Goal: Task Accomplishment & Management: Use online tool/utility

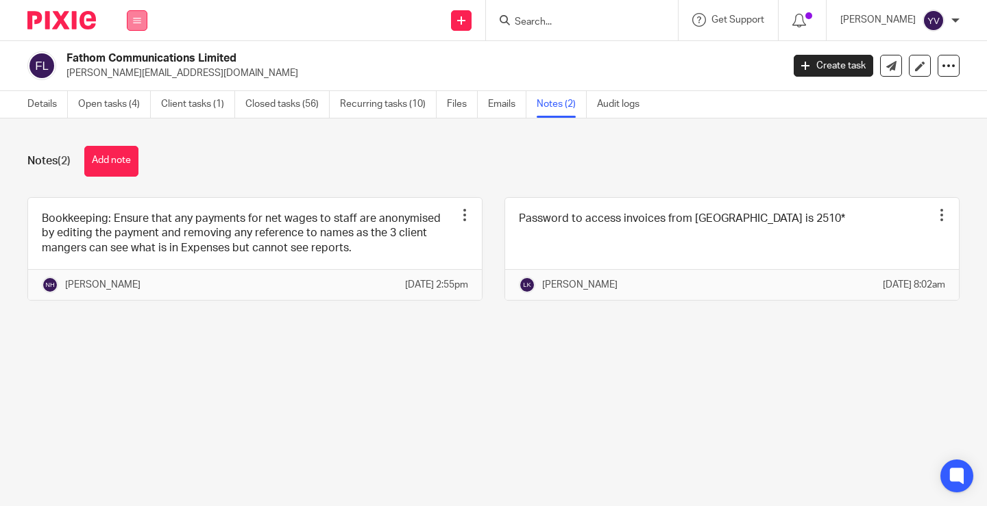
click at [136, 17] on icon at bounding box center [137, 20] width 8 height 8
click at [136, 60] on link "Work" at bounding box center [130, 64] width 22 height 10
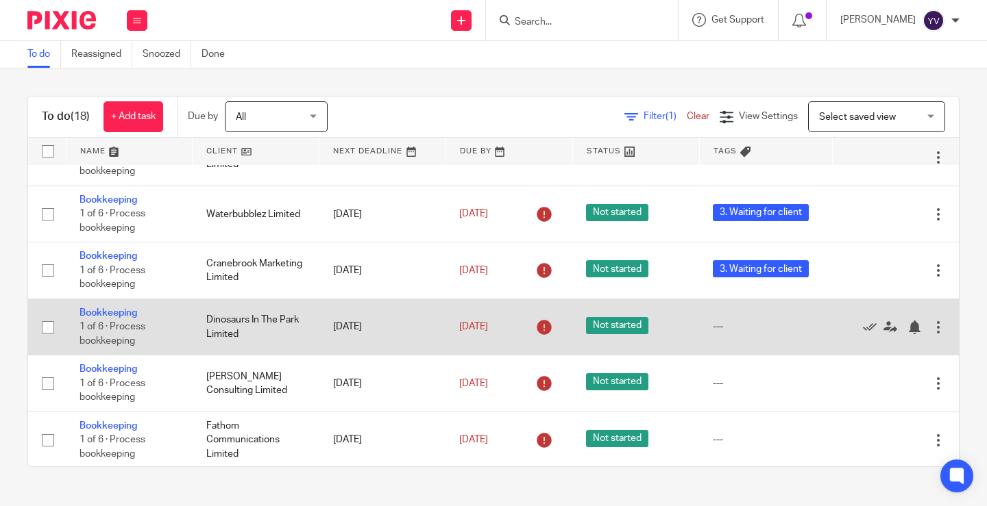
scroll to position [69, 0]
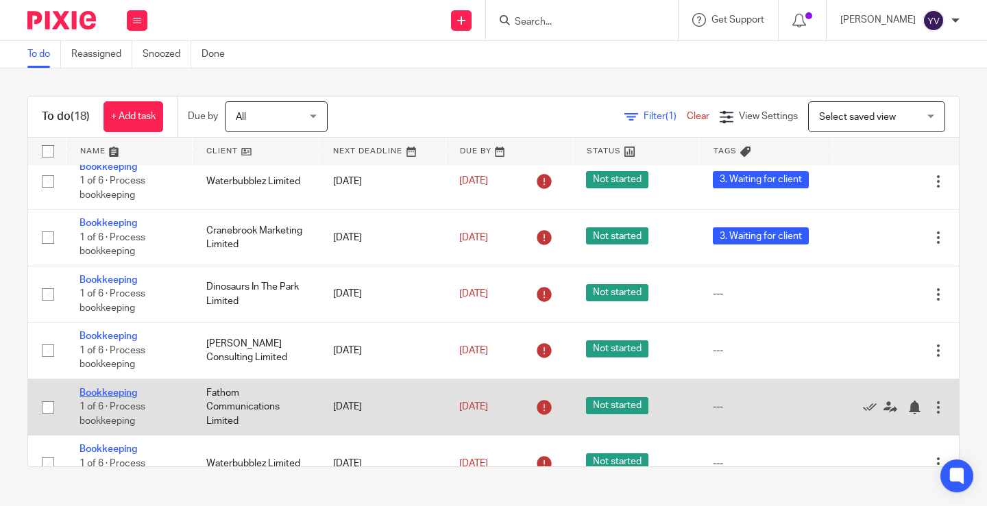
click at [114, 391] on link "Bookkeeping" at bounding box center [108, 393] width 58 height 10
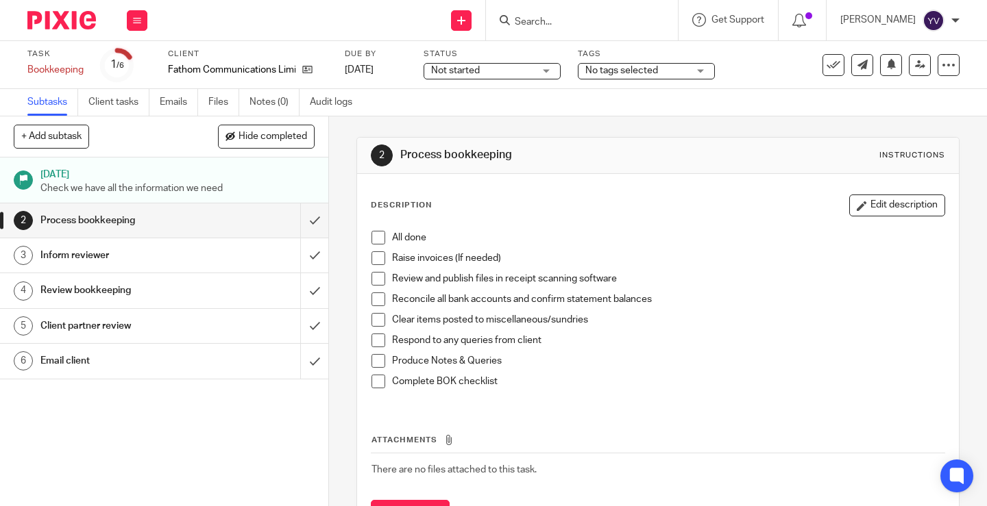
click at [375, 238] on span at bounding box center [378, 238] width 14 height 14
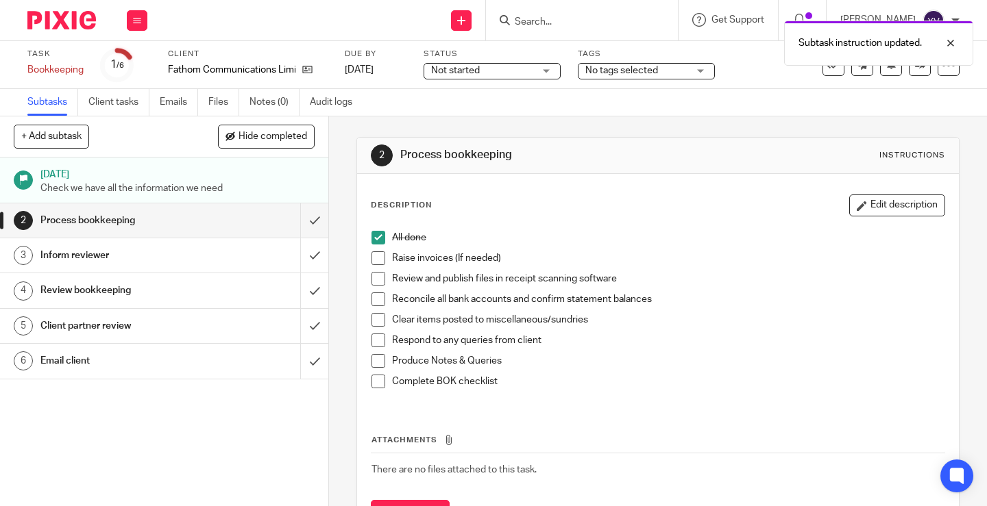
click at [373, 259] on span at bounding box center [378, 258] width 14 height 14
drag, startPoint x: 375, startPoint y: 276, endPoint x: 375, endPoint y: 293, distance: 16.5
click at [375, 277] on span at bounding box center [378, 279] width 14 height 14
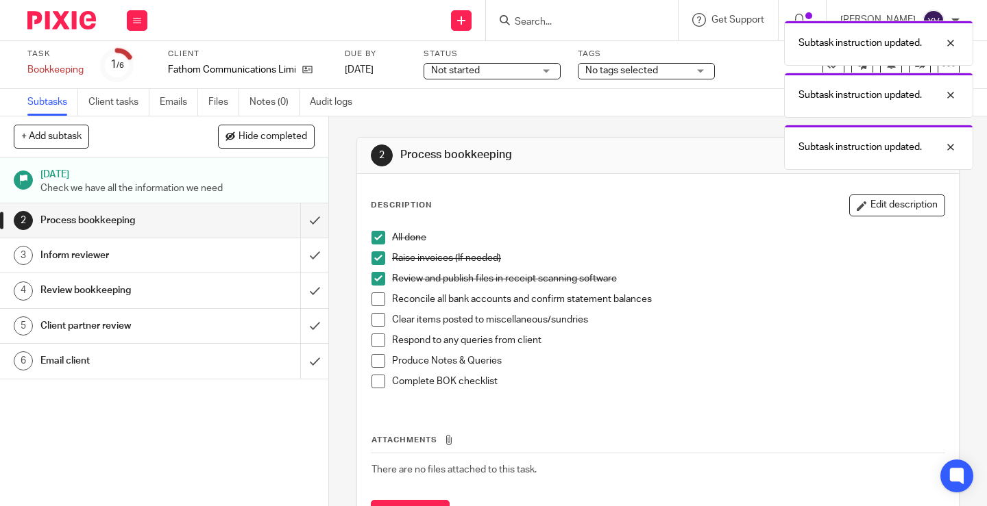
click at [378, 299] on span at bounding box center [378, 300] width 14 height 14
click at [371, 317] on span at bounding box center [378, 320] width 14 height 14
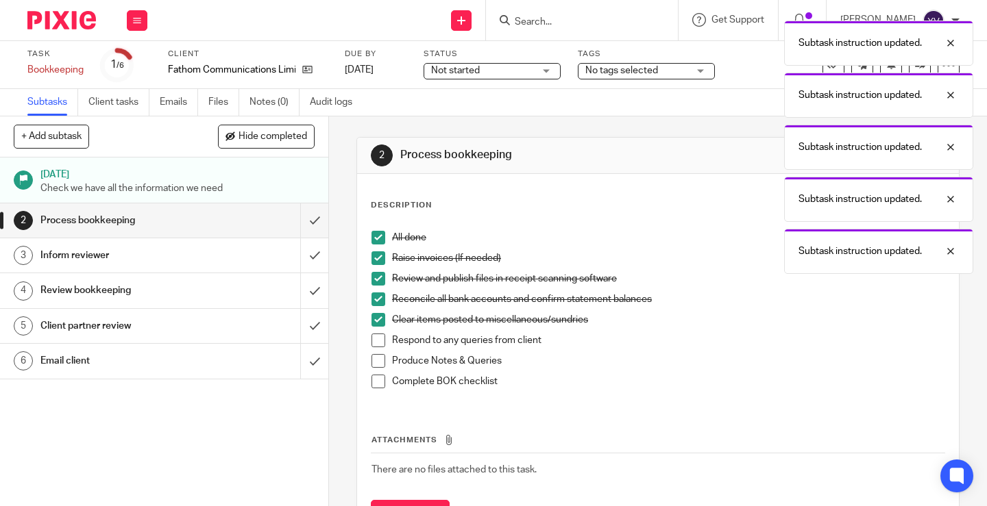
drag, startPoint x: 373, startPoint y: 342, endPoint x: 374, endPoint y: 349, distance: 6.9
click at [374, 343] on span at bounding box center [378, 341] width 14 height 14
click at [374, 361] on span at bounding box center [378, 361] width 14 height 14
click at [375, 381] on span at bounding box center [378, 382] width 14 height 14
click at [301, 221] on input "submit" at bounding box center [164, 220] width 328 height 34
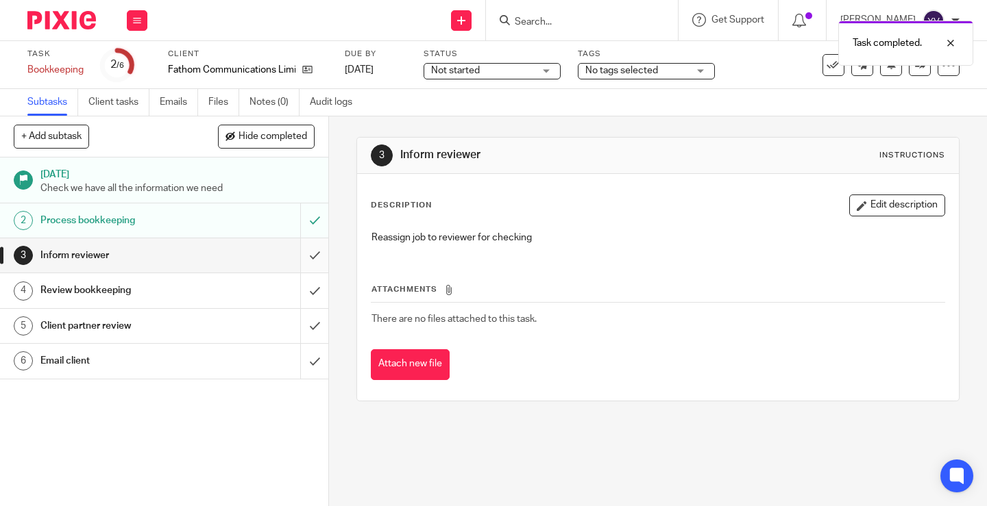
click at [299, 255] on input "submit" at bounding box center [164, 255] width 328 height 34
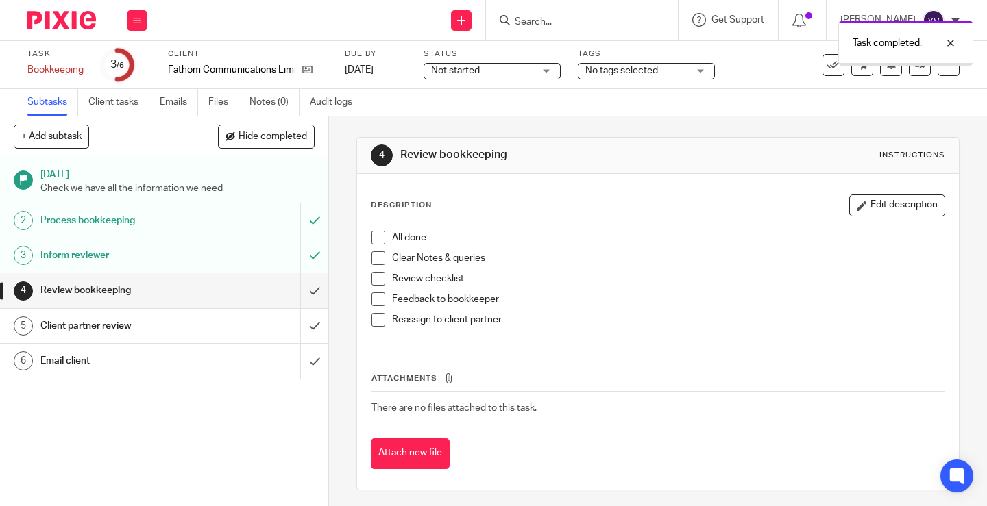
click at [656, 70] on span "No tags selected" at bounding box center [621, 71] width 73 height 10
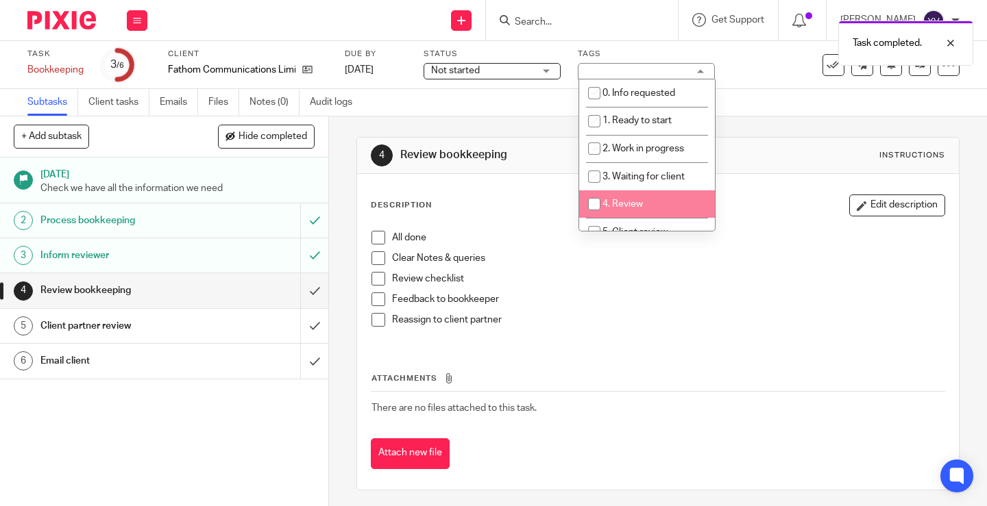
click at [599, 202] on input "checkbox" at bounding box center [594, 204] width 26 height 26
checkbox input "true"
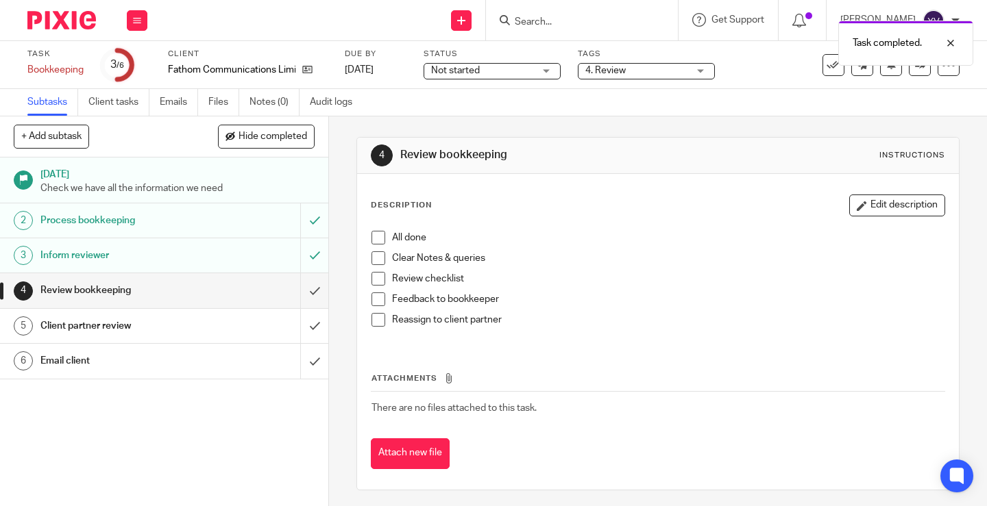
click at [758, 63] on div "Task completed." at bounding box center [733, 40] width 480 height 52
click at [948, 43] on div at bounding box center [940, 43] width 37 height 16
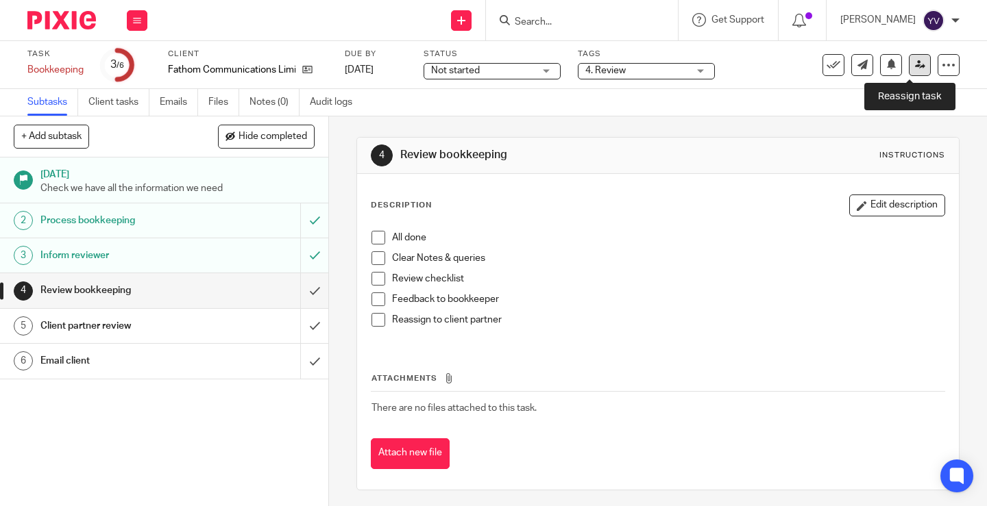
click at [913, 60] on link at bounding box center [920, 65] width 22 height 22
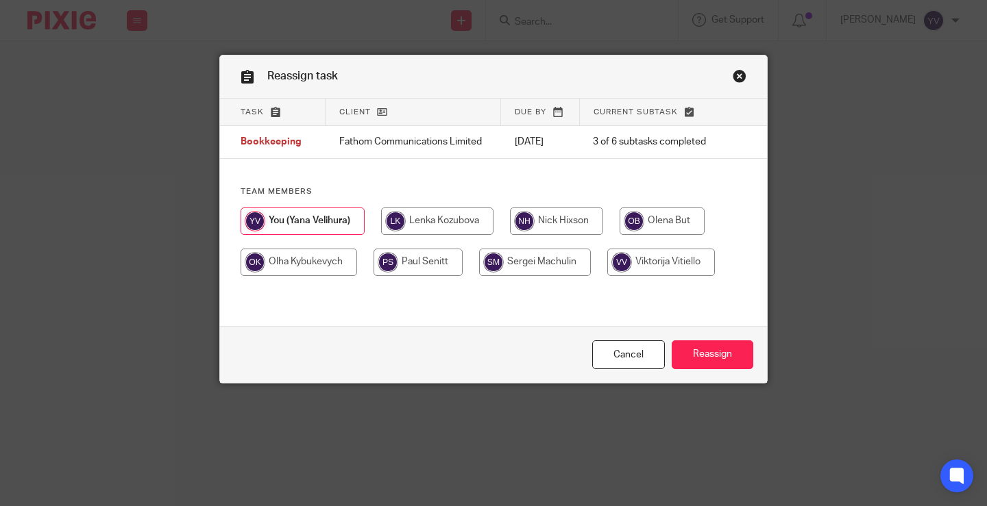
click at [573, 221] on input "radio" at bounding box center [556, 221] width 93 height 27
radio input "true"
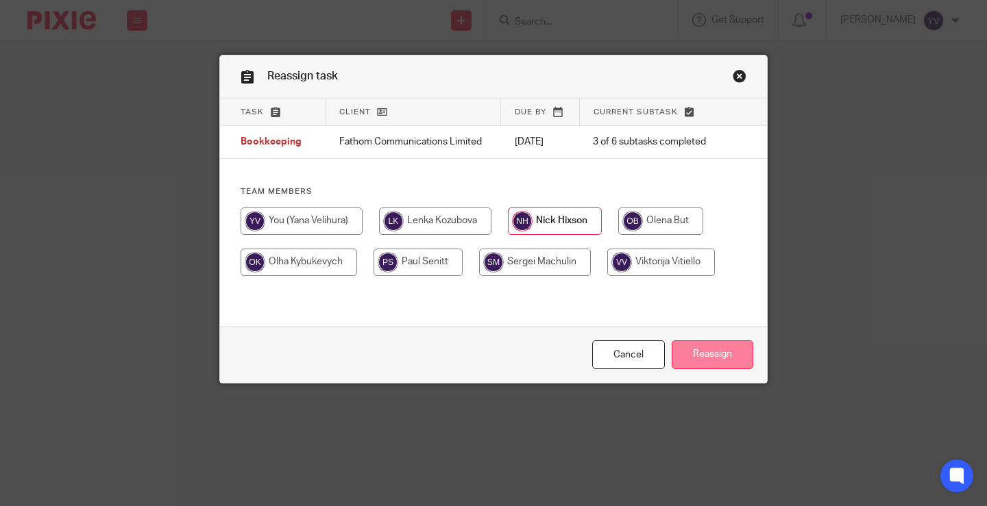
click at [714, 356] on input "Reassign" at bounding box center [712, 355] width 82 height 29
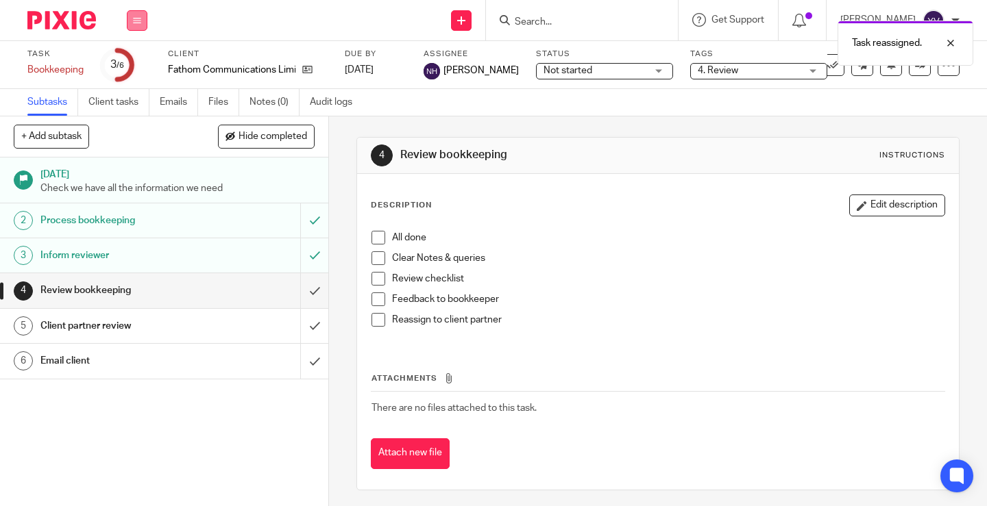
click at [140, 17] on icon at bounding box center [137, 20] width 8 height 8
click at [134, 61] on link "Work" at bounding box center [131, 64] width 24 height 10
